Goal: Transaction & Acquisition: Purchase product/service

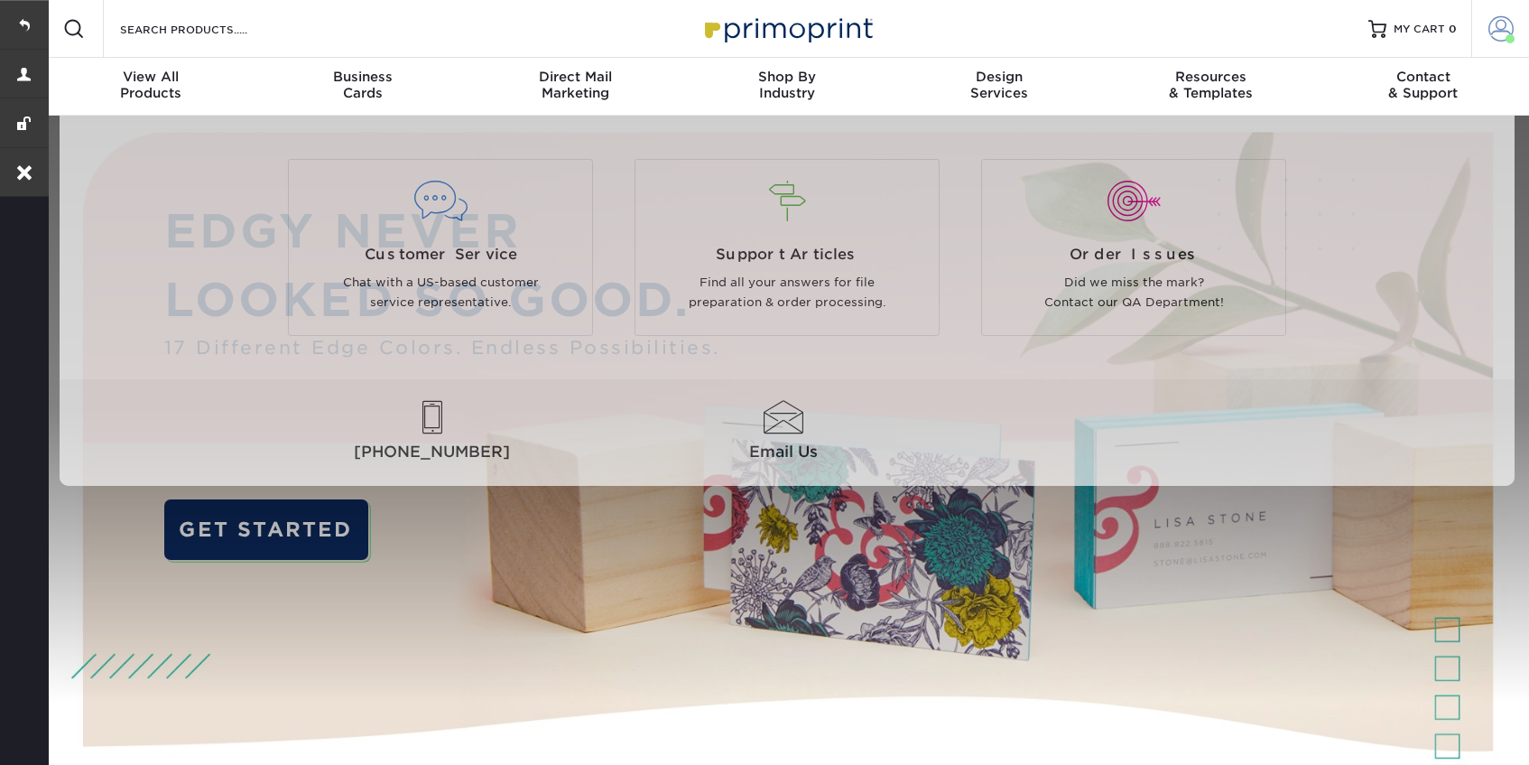
click at [1512, 31] on span at bounding box center [1501, 28] width 25 height 25
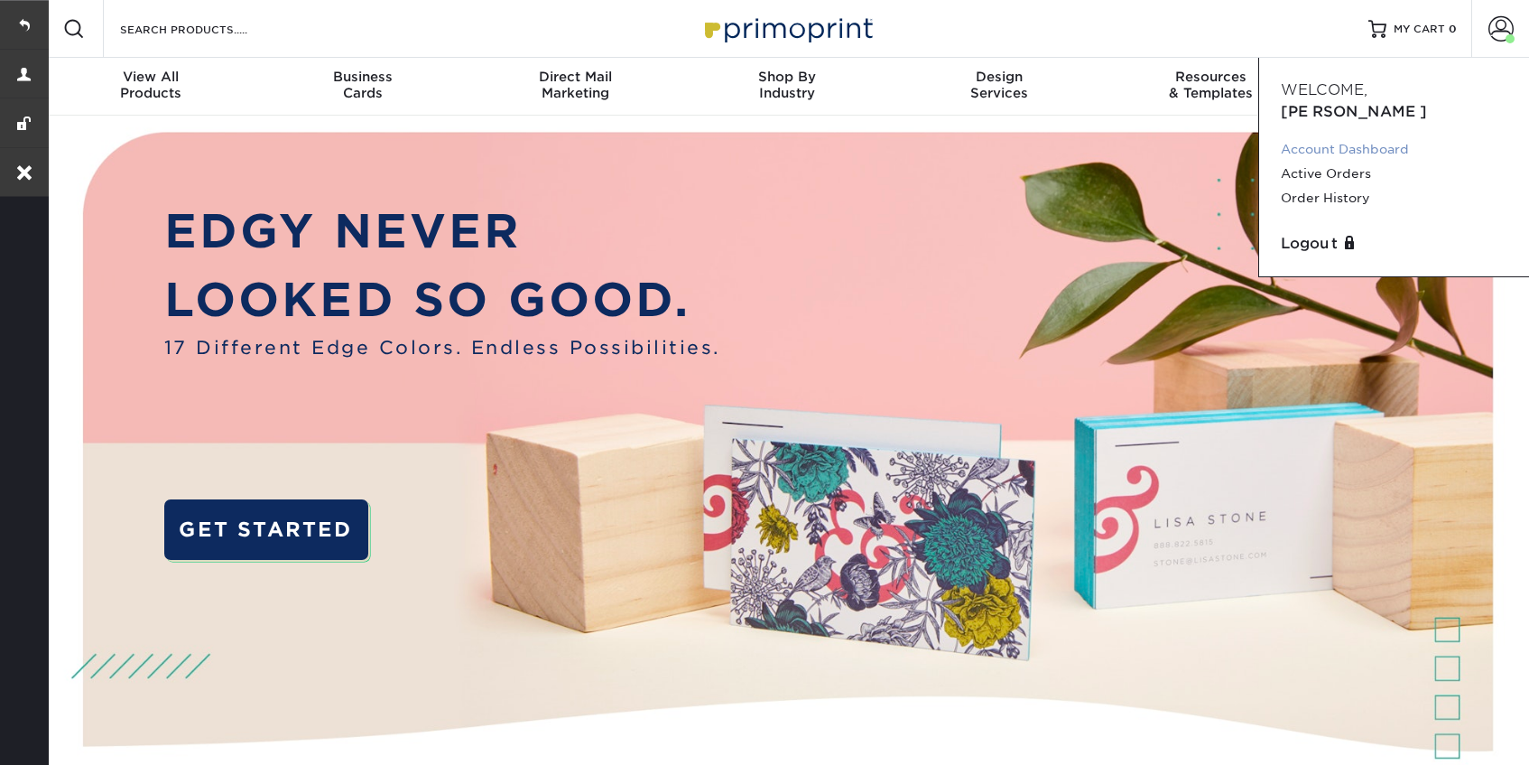
click at [1368, 137] on link "Account Dashboard" at bounding box center [1394, 149] width 227 height 24
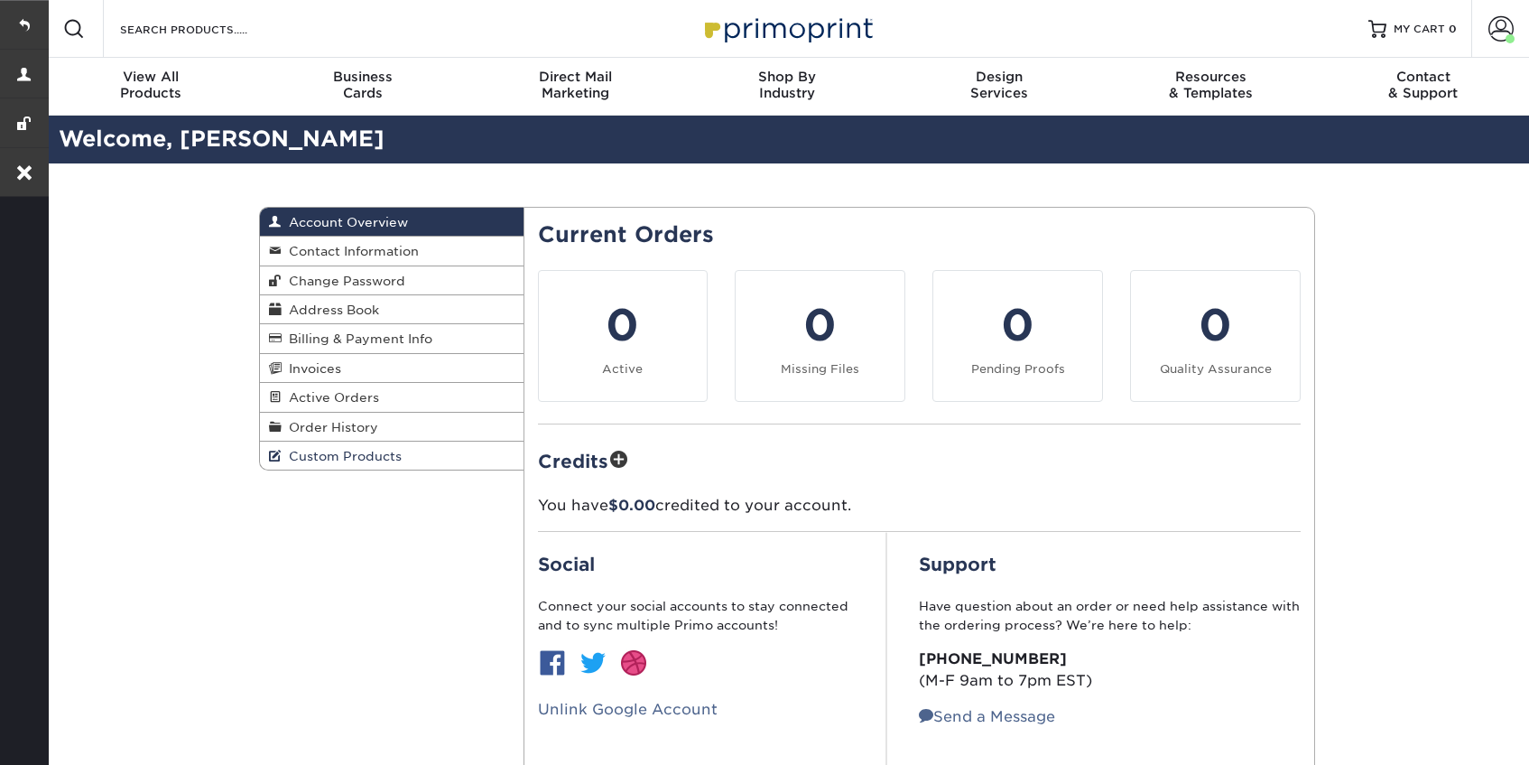
click at [349, 454] on span "Custom Products" at bounding box center [342, 456] width 120 height 14
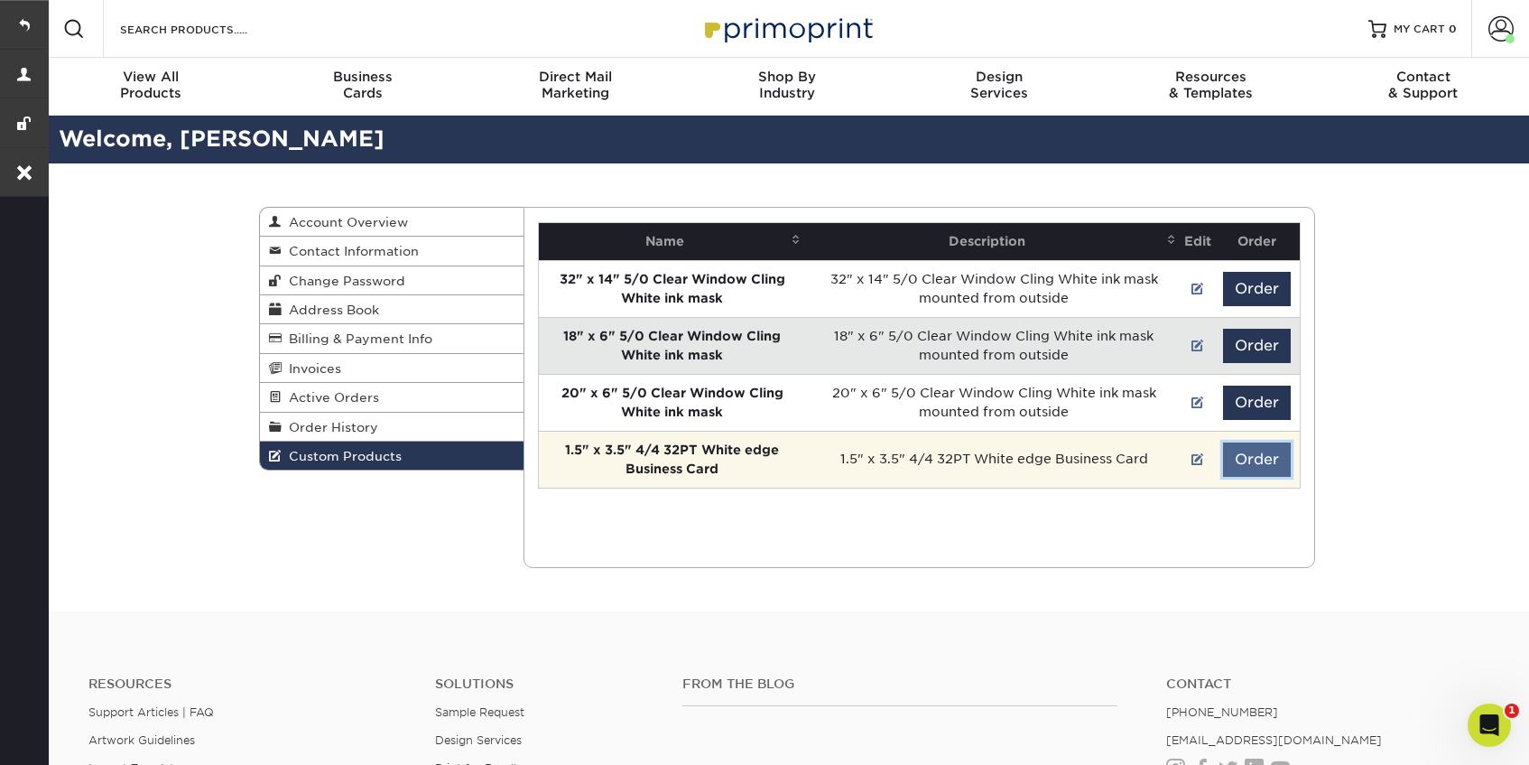
click at [1264, 452] on button "Order" at bounding box center [1257, 459] width 68 height 34
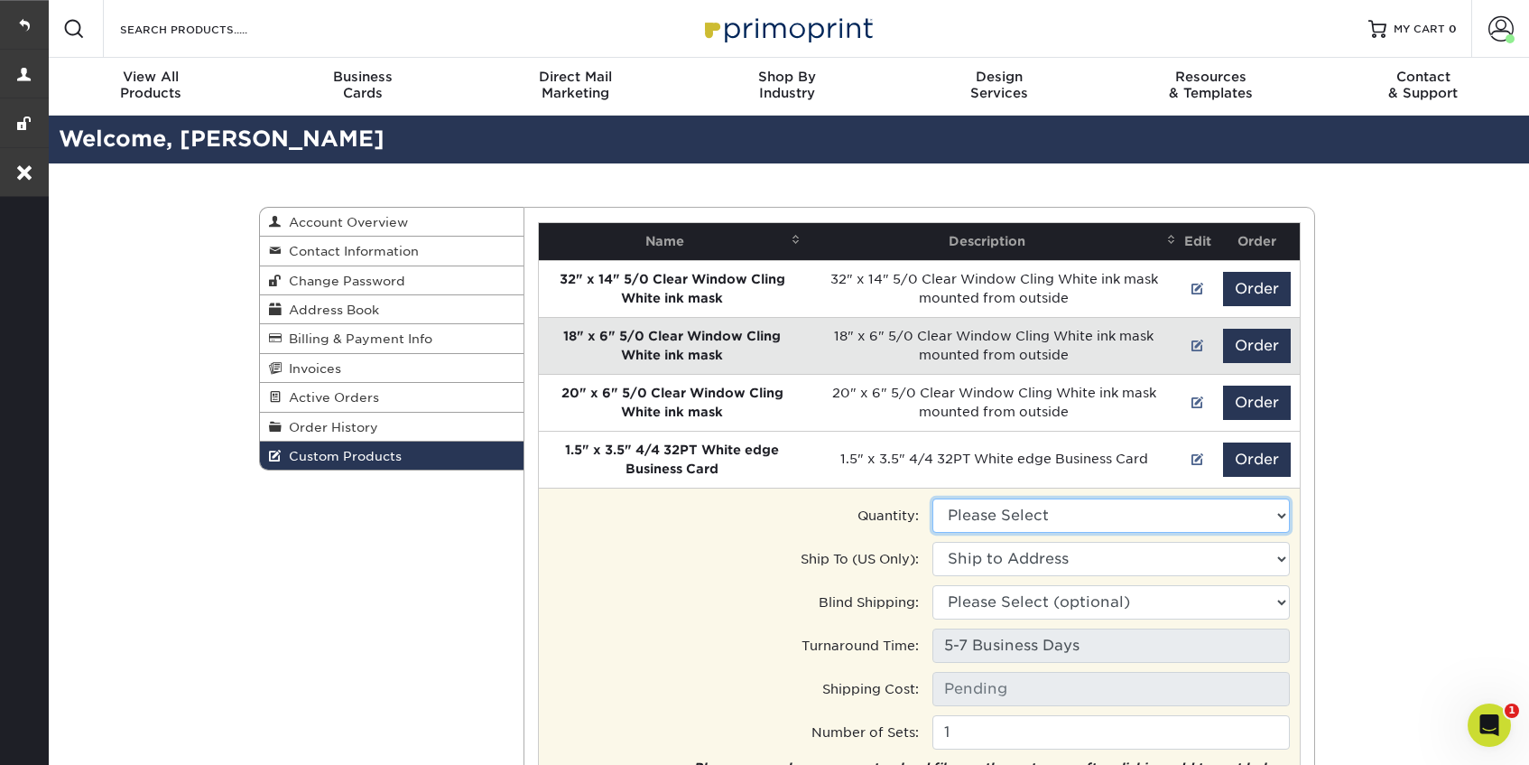
click at [1149, 521] on select "Please Select 250 - $179.50" at bounding box center [1110, 515] width 357 height 34
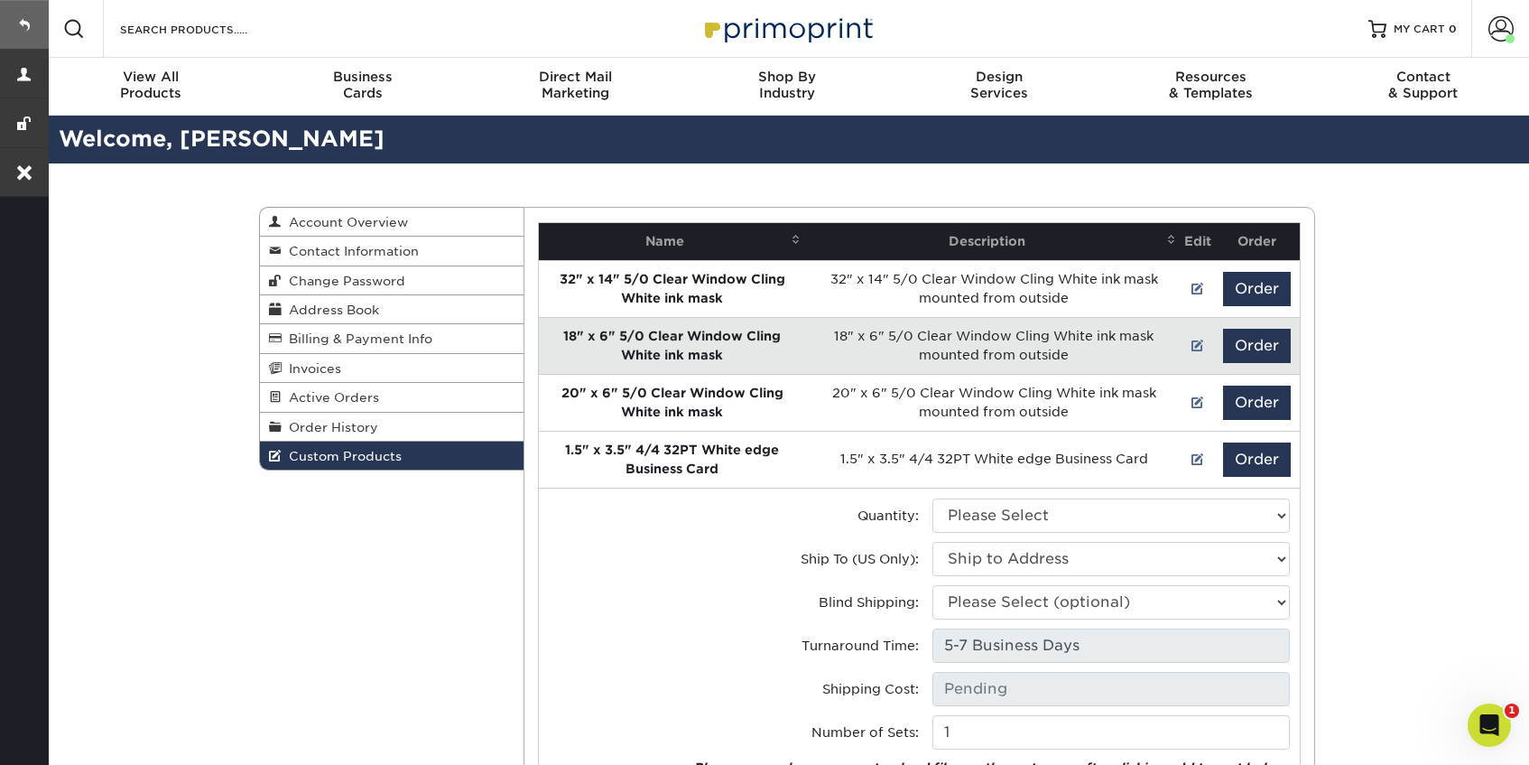
click at [30, 25] on link at bounding box center [24, 24] width 49 height 49
